Goal: Find specific page/section: Find specific page/section

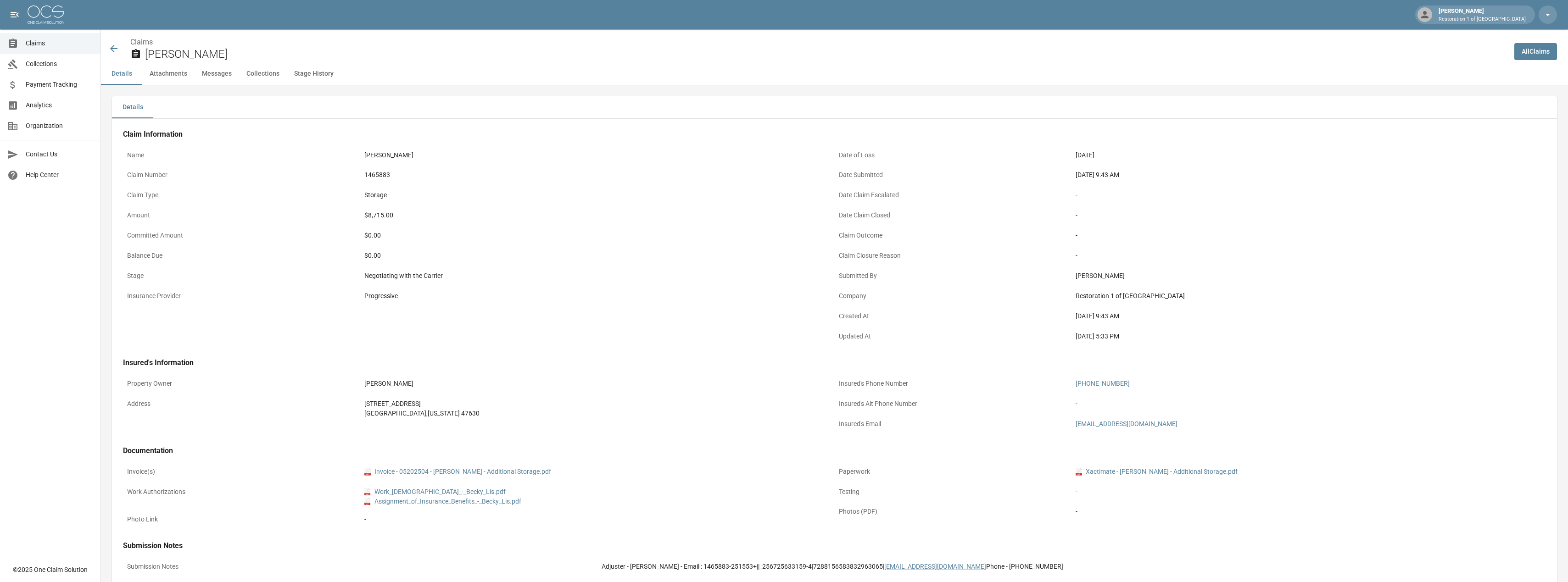
click at [58, 40] on span "Claims" at bounding box center [59, 43] width 67 height 10
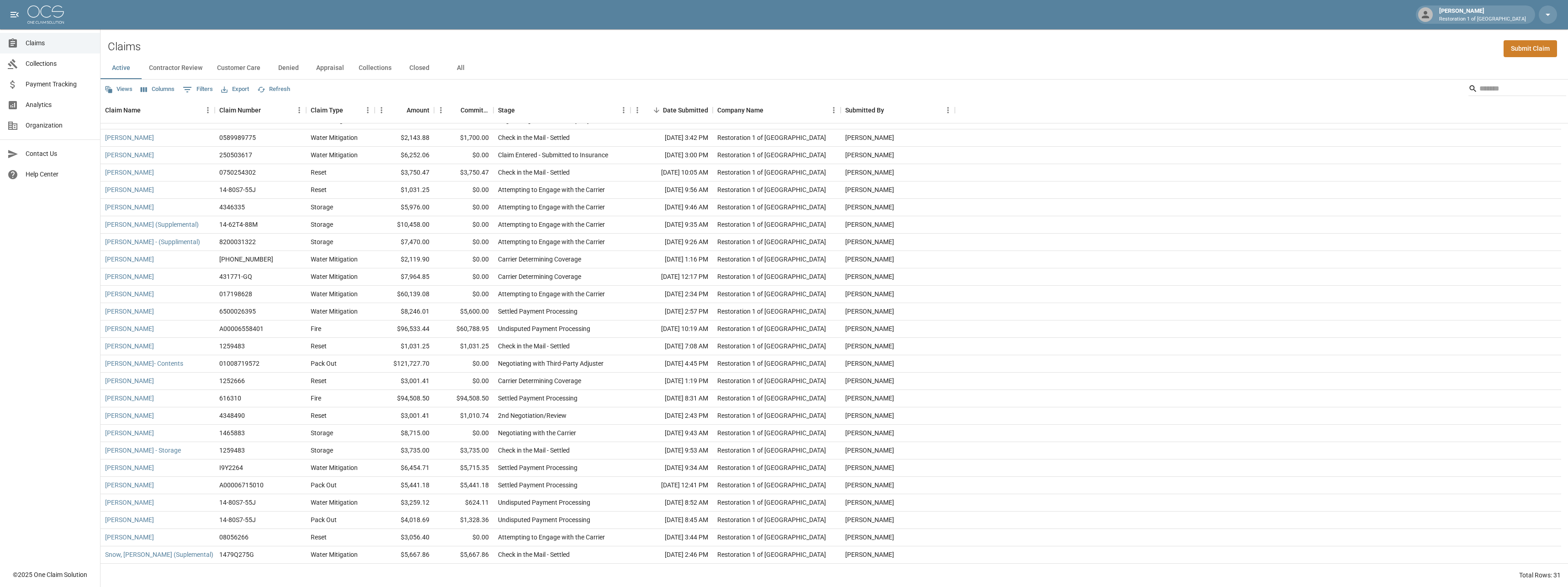
scroll to position [99, 0]
click at [338, 73] on button "Appraisal" at bounding box center [330, 68] width 43 height 22
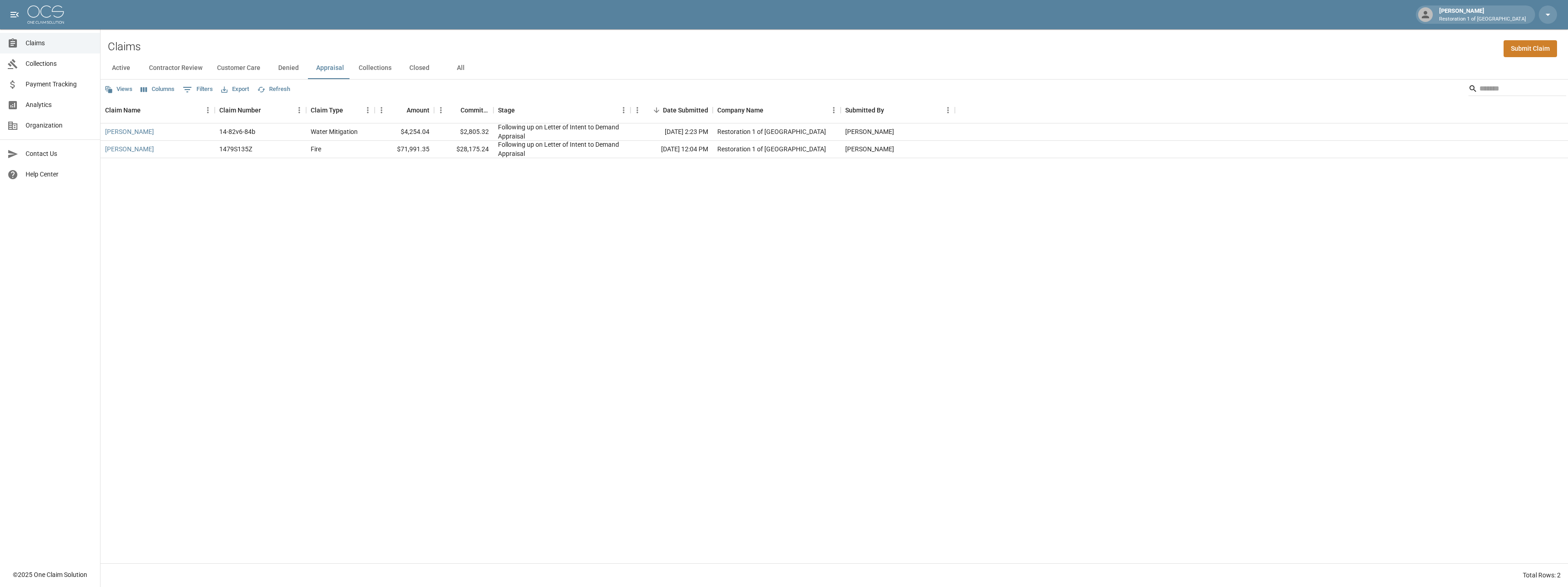
click at [47, 43] on span "Claims" at bounding box center [59, 43] width 67 height 10
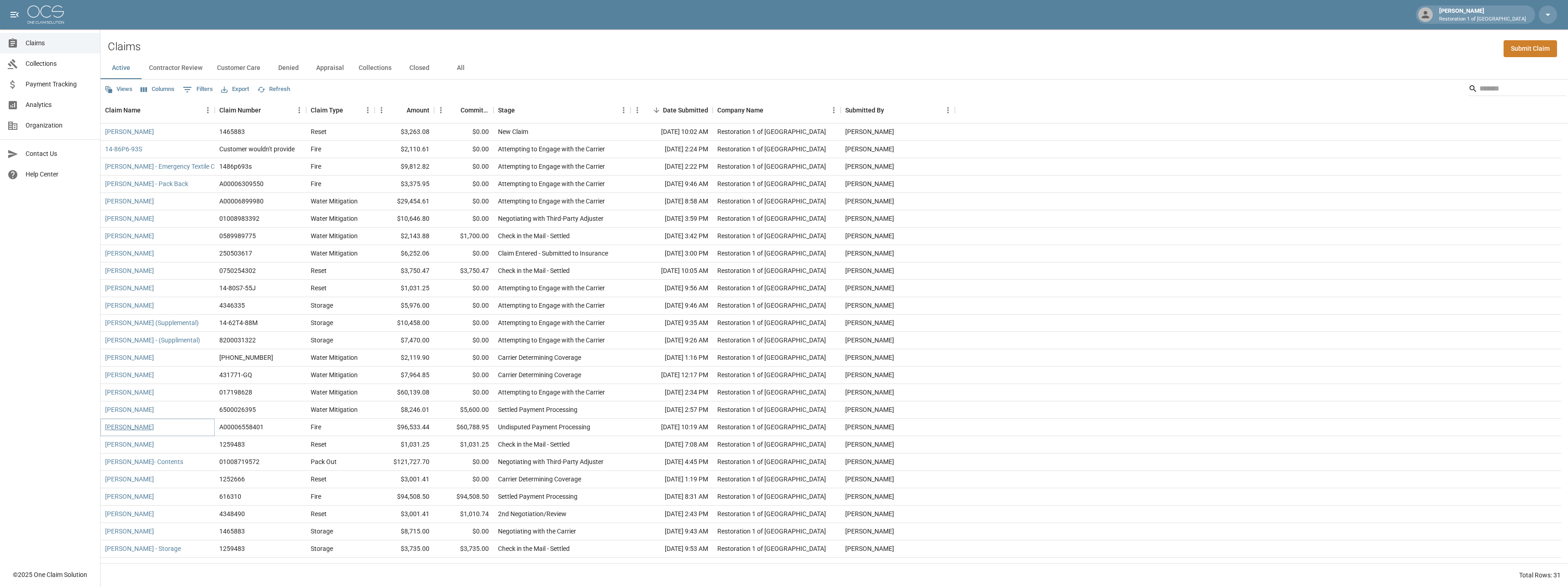
click at [111, 426] on link "[PERSON_NAME]" at bounding box center [130, 427] width 49 height 9
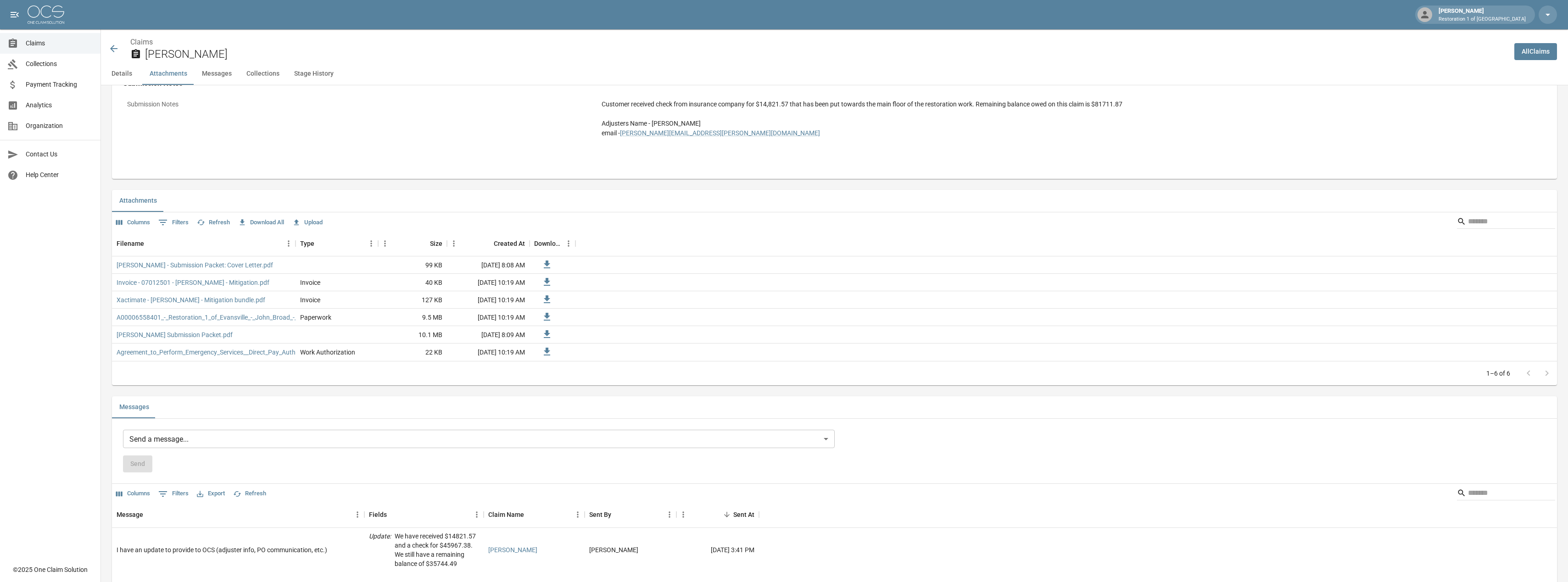
scroll to position [459, 0]
